Goal: Navigation & Orientation: Find specific page/section

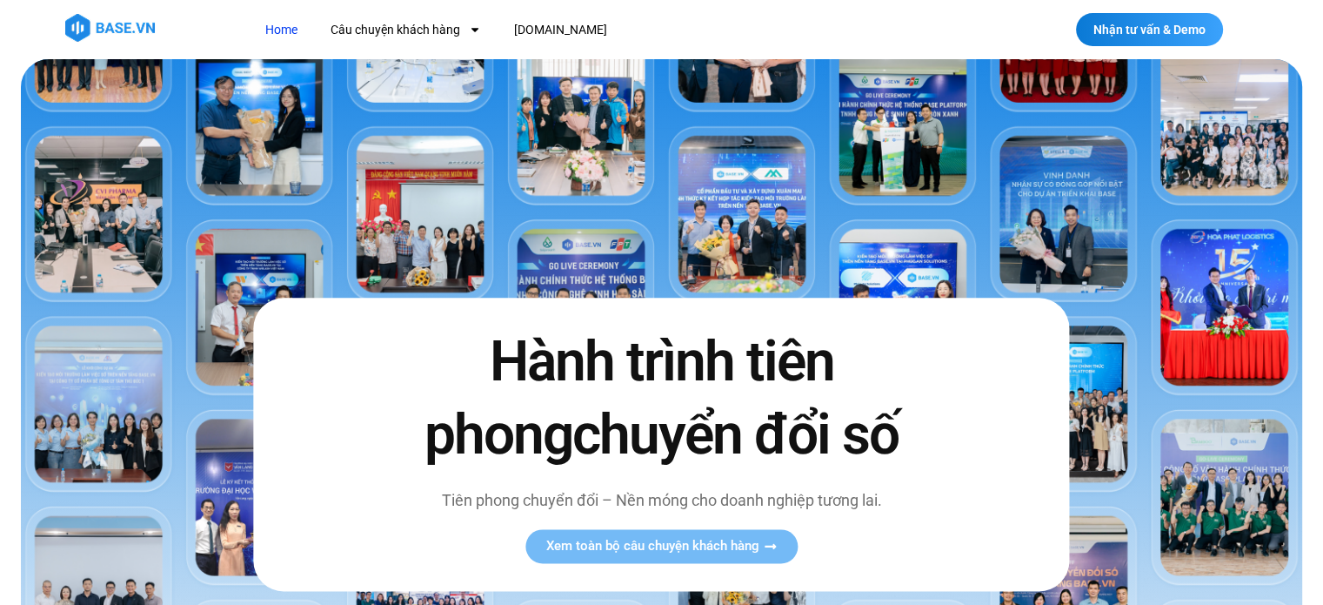
click at [285, 27] on link "Home" at bounding box center [281, 30] width 58 height 32
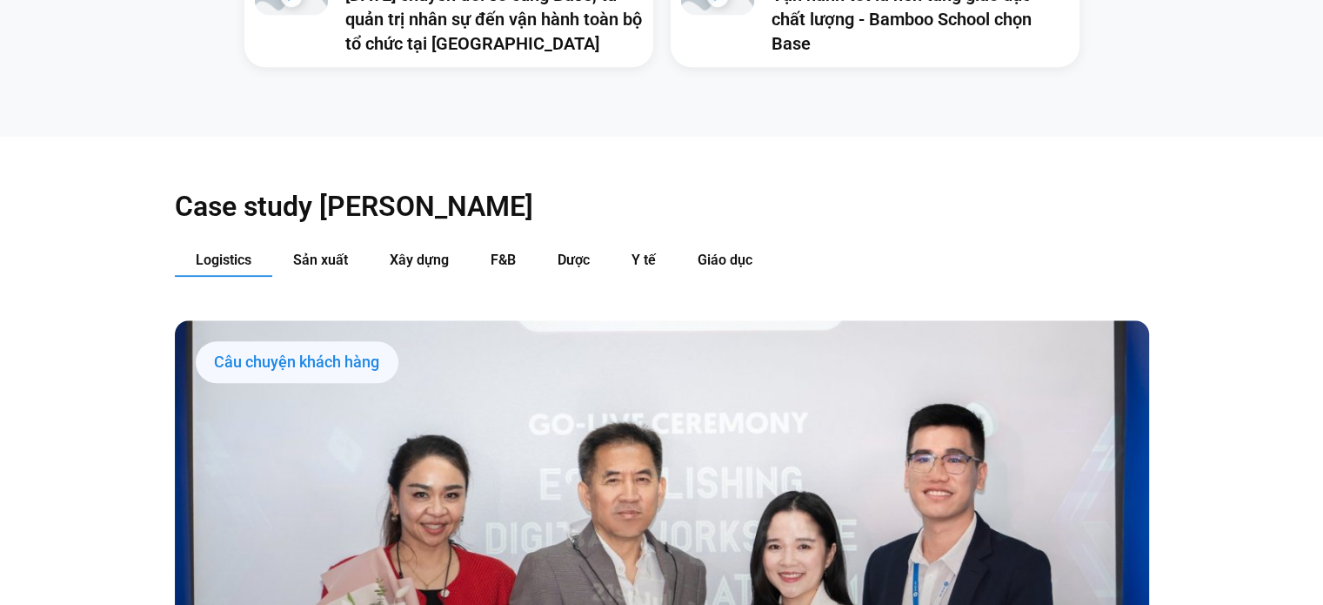
scroll to position [1733, 0]
